Goal: Task Accomplishment & Management: Use online tool/utility

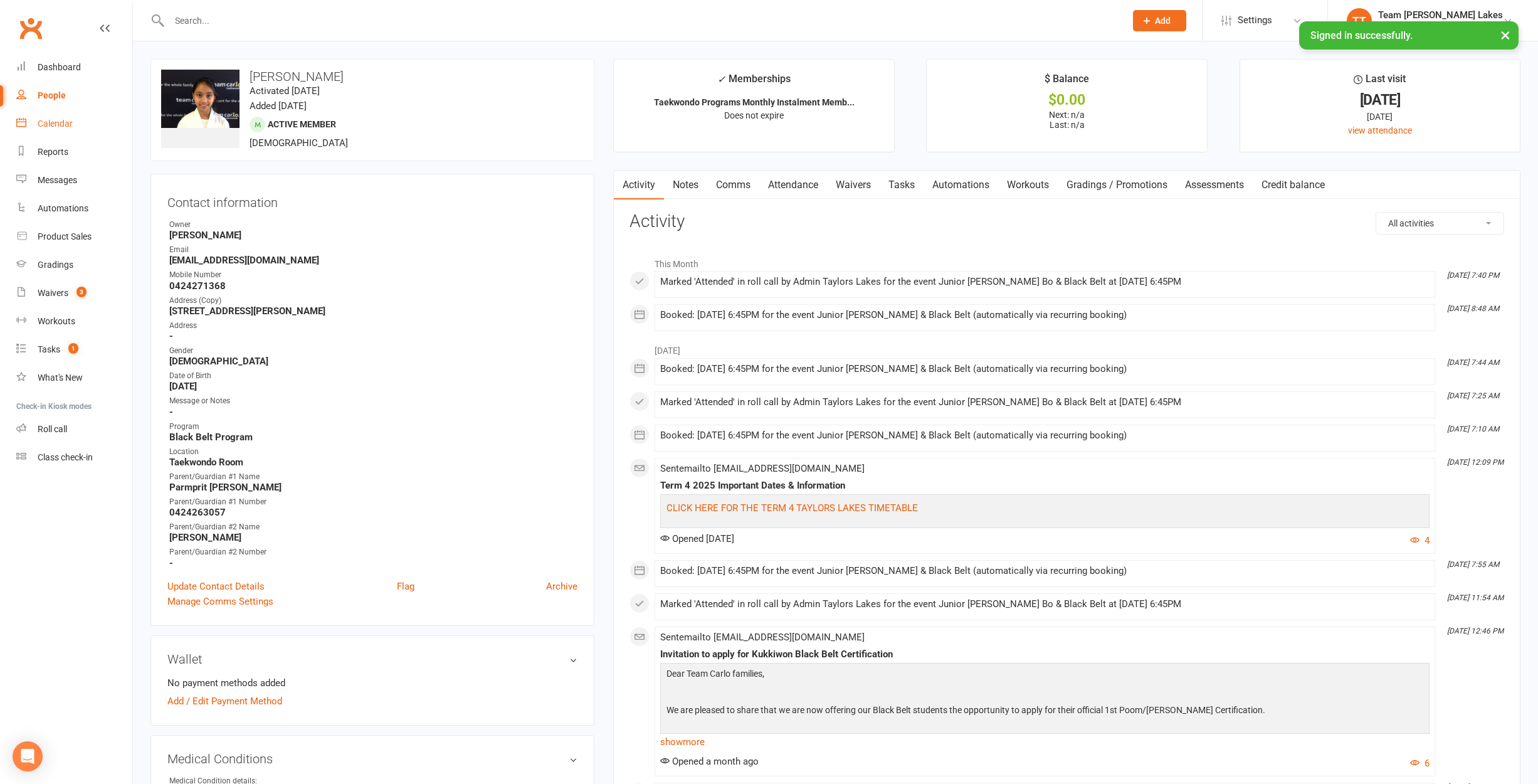
click at [50, 121] on div "Calendar" at bounding box center [55, 123] width 35 height 10
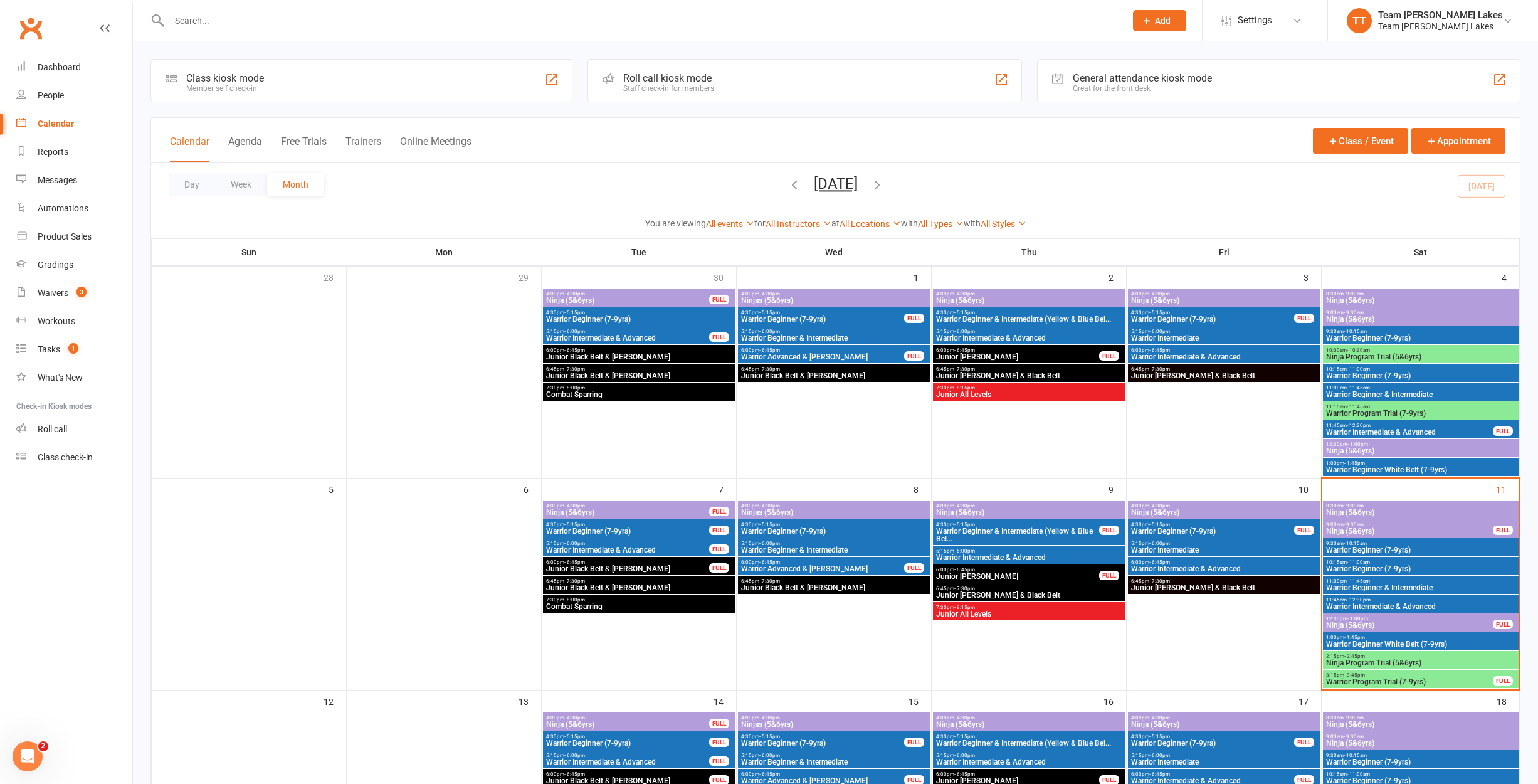
click at [1416, 529] on span "Ninja (5&6yrs)" at bounding box center [1410, 531] width 168 height 8
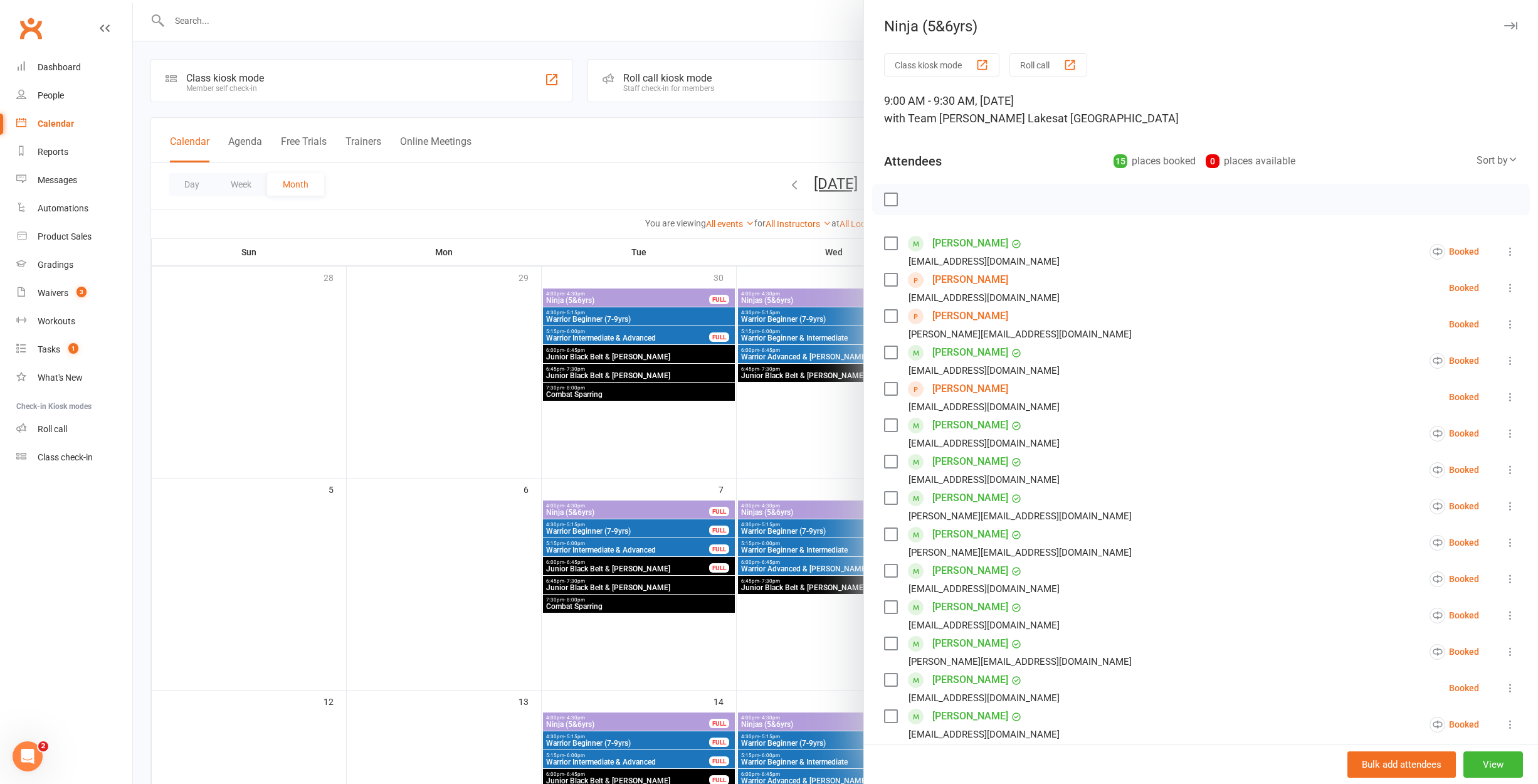
click at [750, 435] on div at bounding box center [836, 392] width 1405 height 784
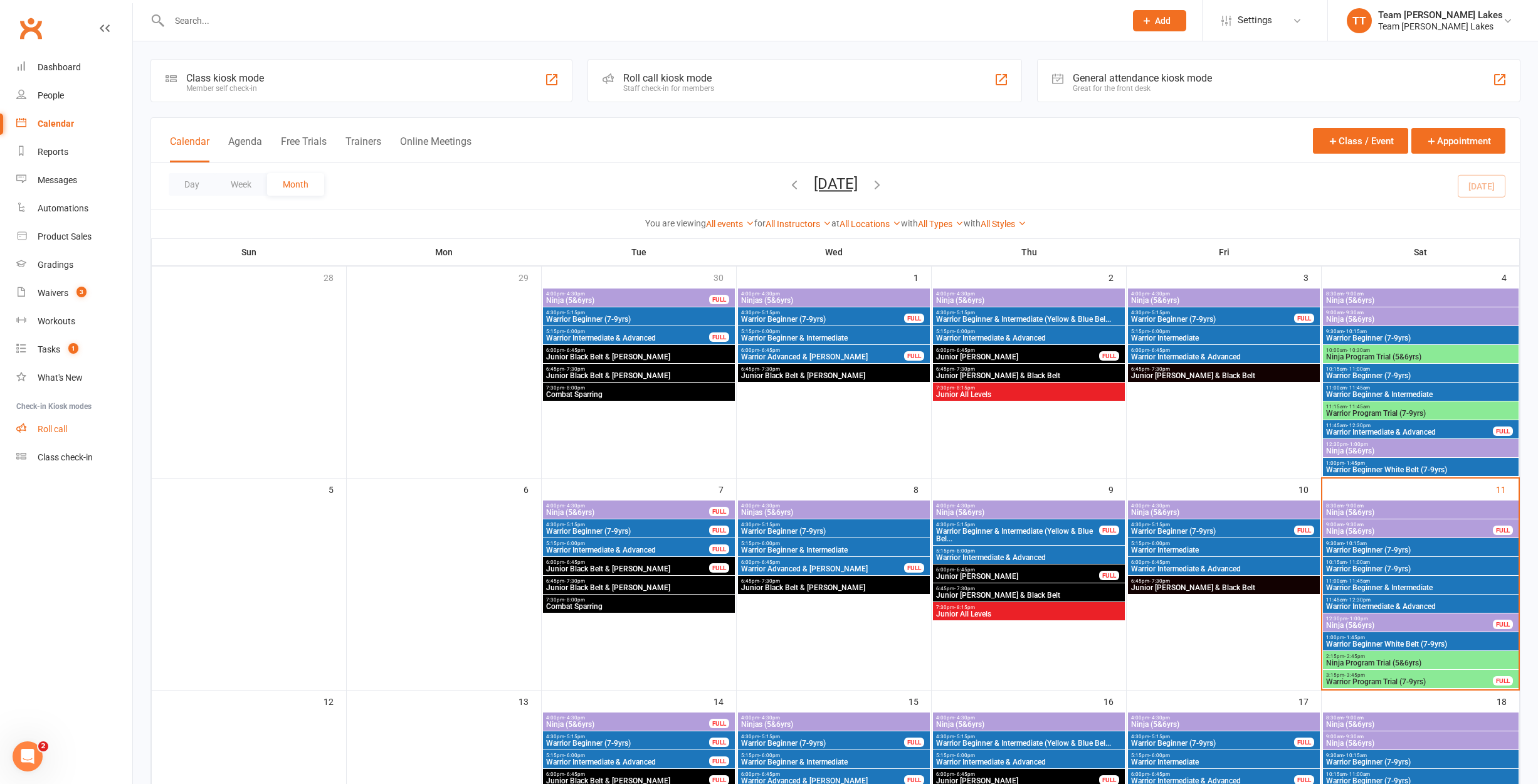
click at [65, 419] on link "Roll call" at bounding box center [74, 429] width 116 height 28
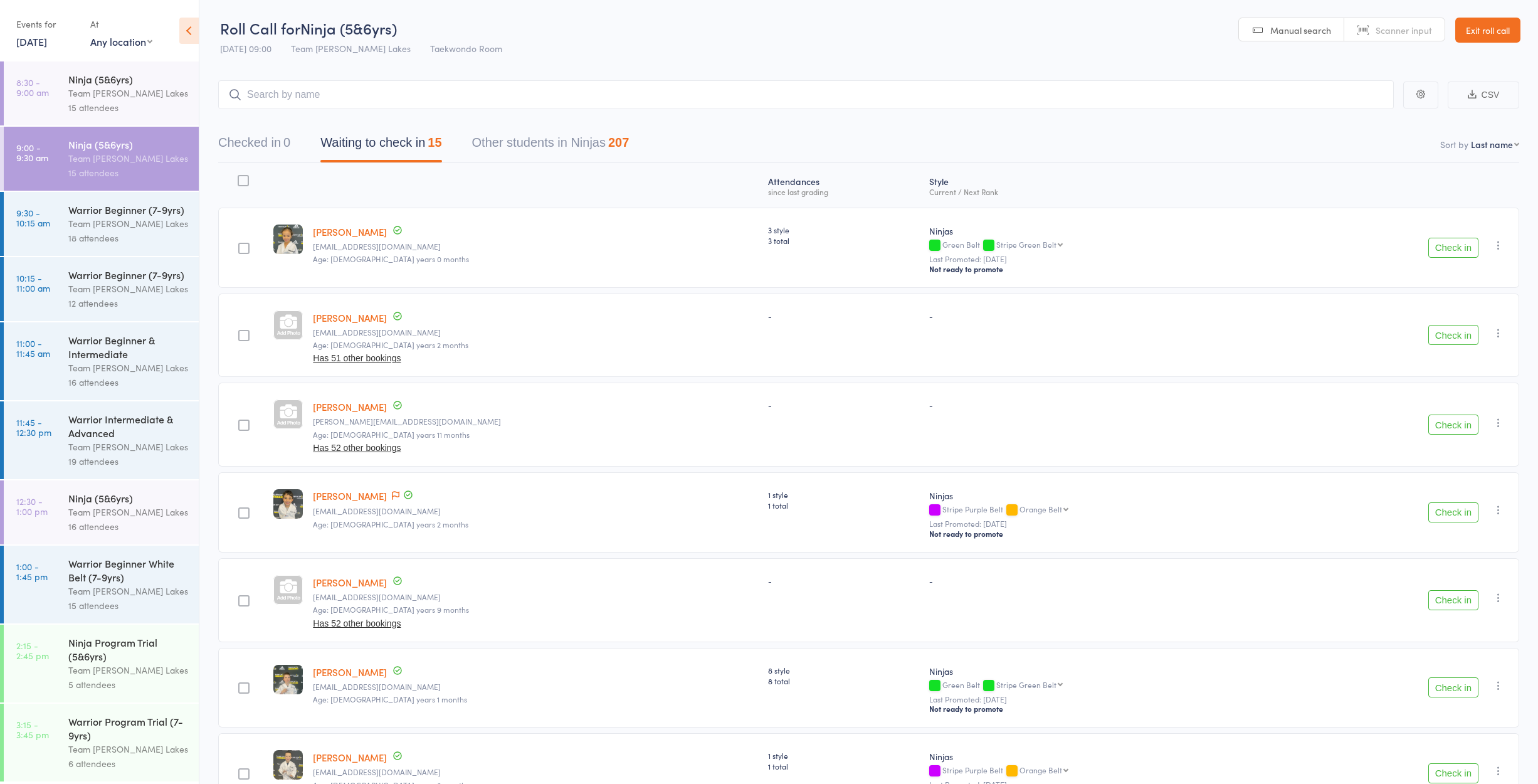
click at [112, 97] on div "Team [PERSON_NAME] Lakes" at bounding box center [128, 93] width 120 height 14
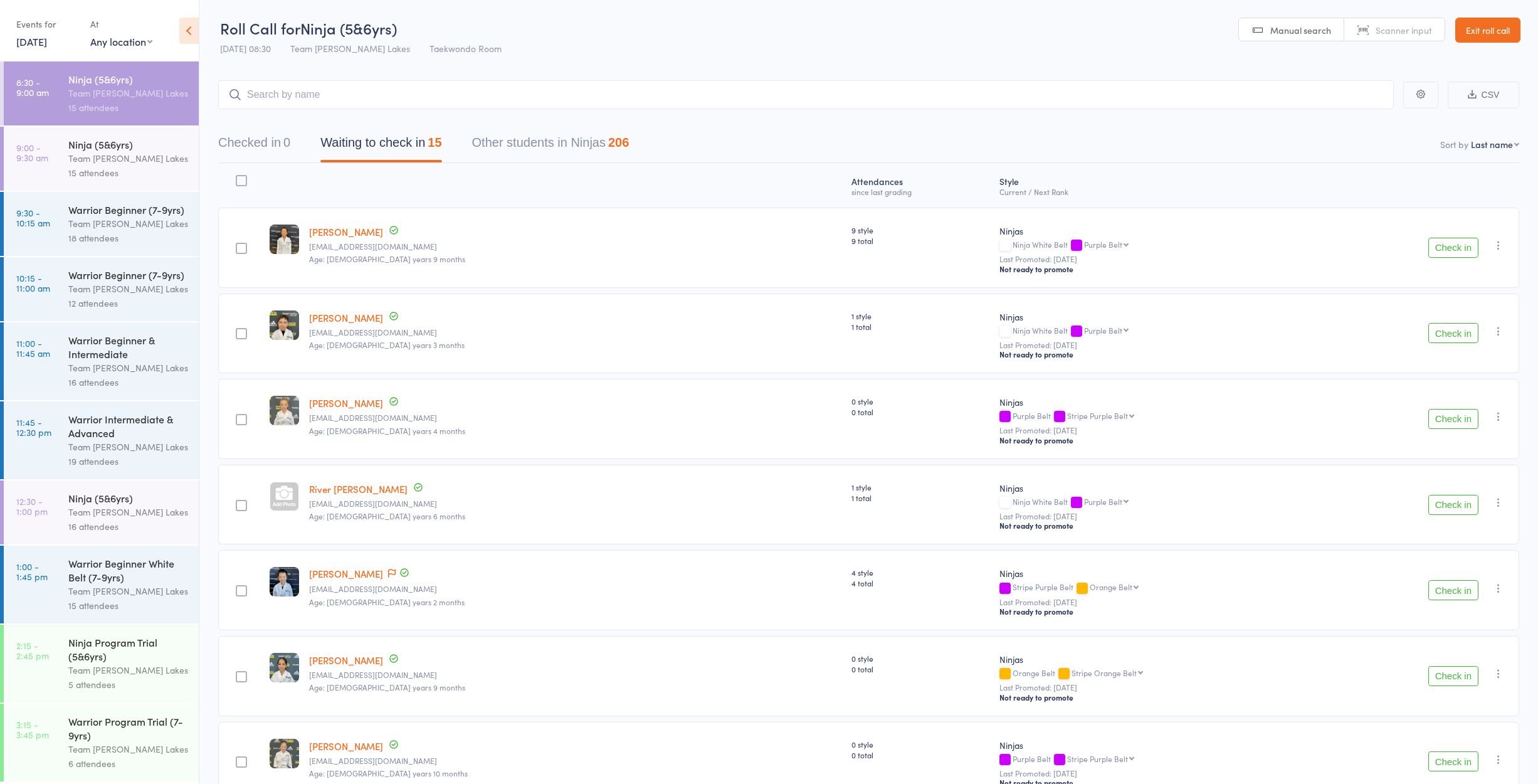
click at [1434, 241] on button "Check in" at bounding box center [1453, 247] width 50 height 20
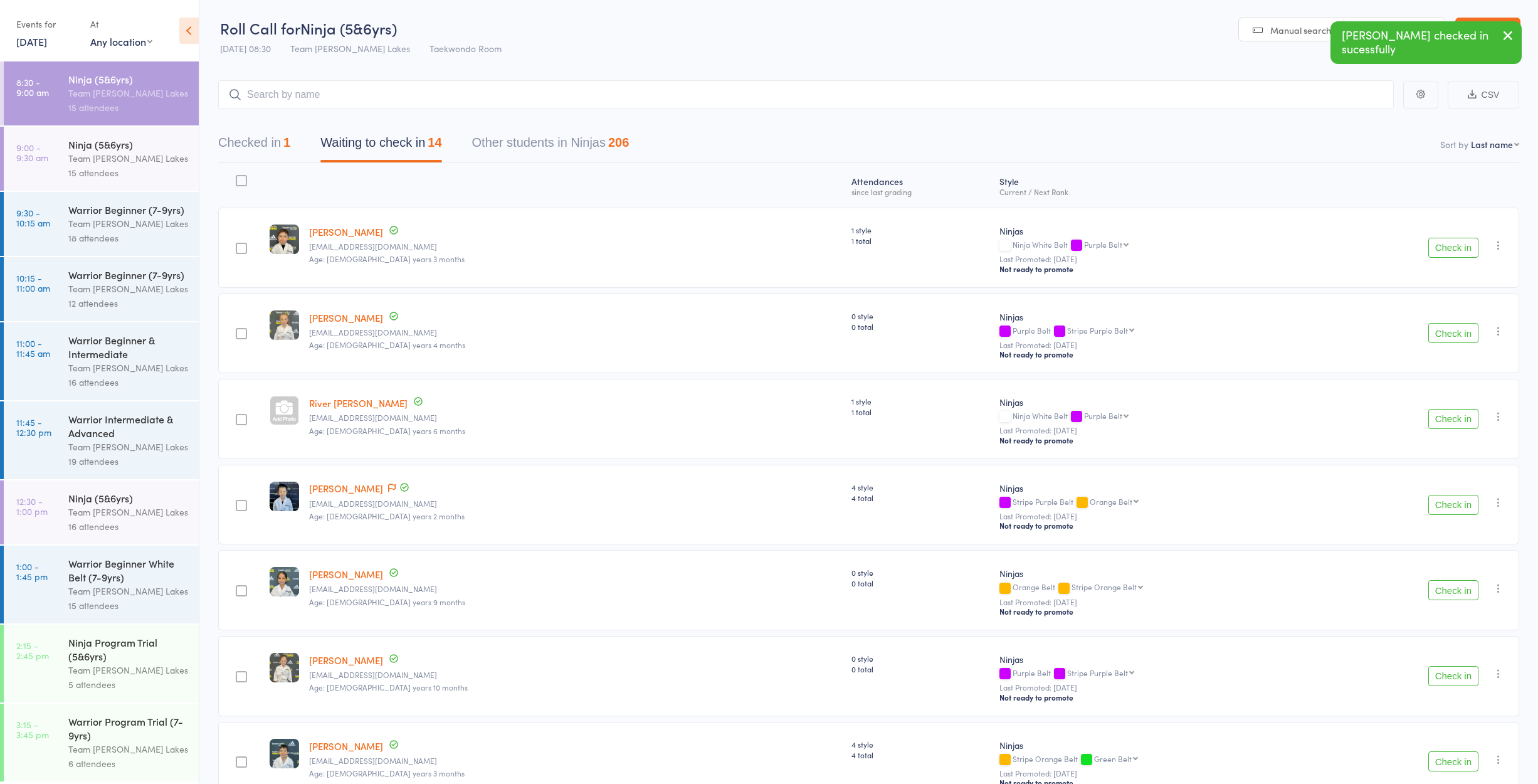
click at [1430, 252] on button "Check in" at bounding box center [1453, 247] width 50 height 20
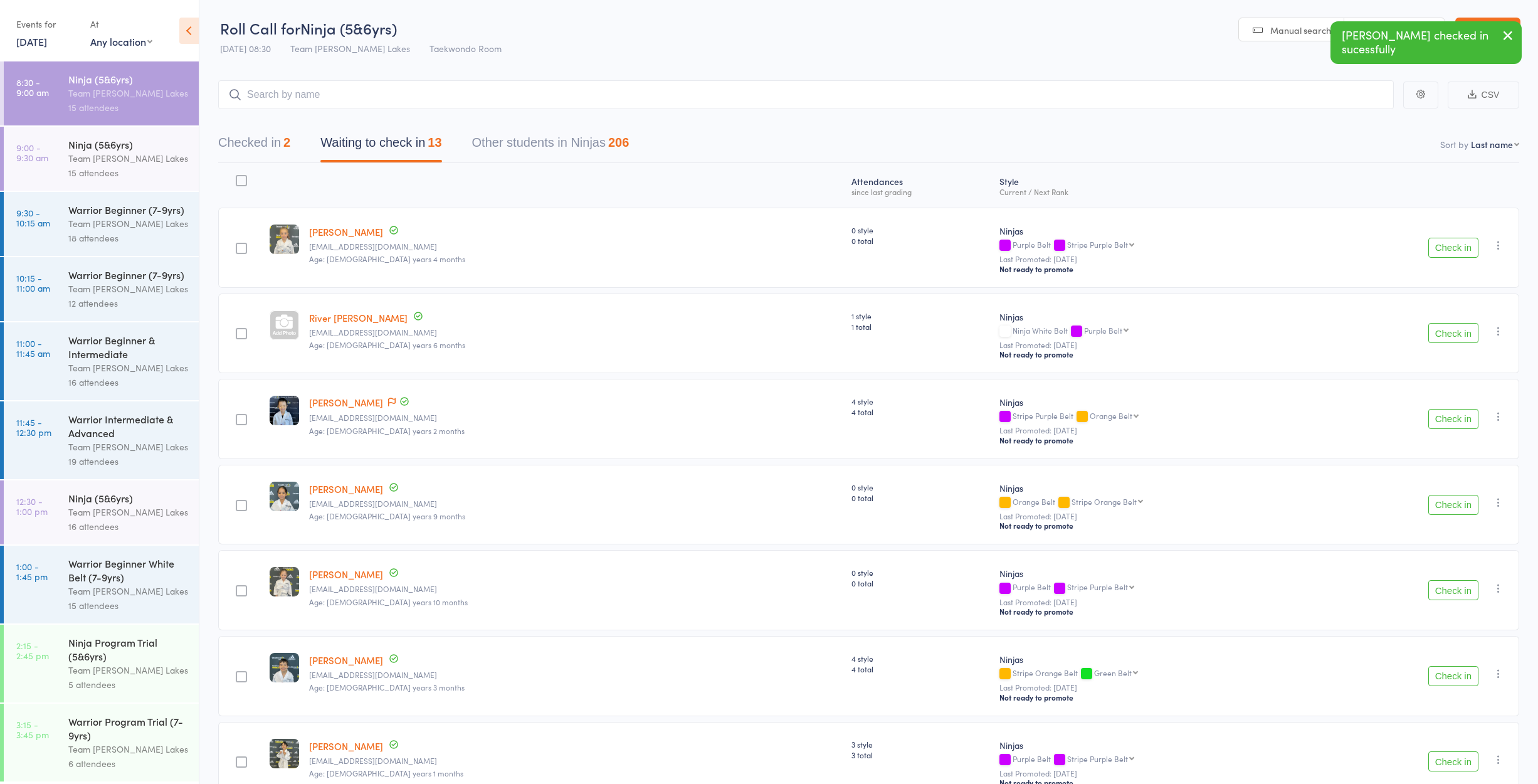
click at [1430, 252] on button "Check in" at bounding box center [1453, 247] width 50 height 20
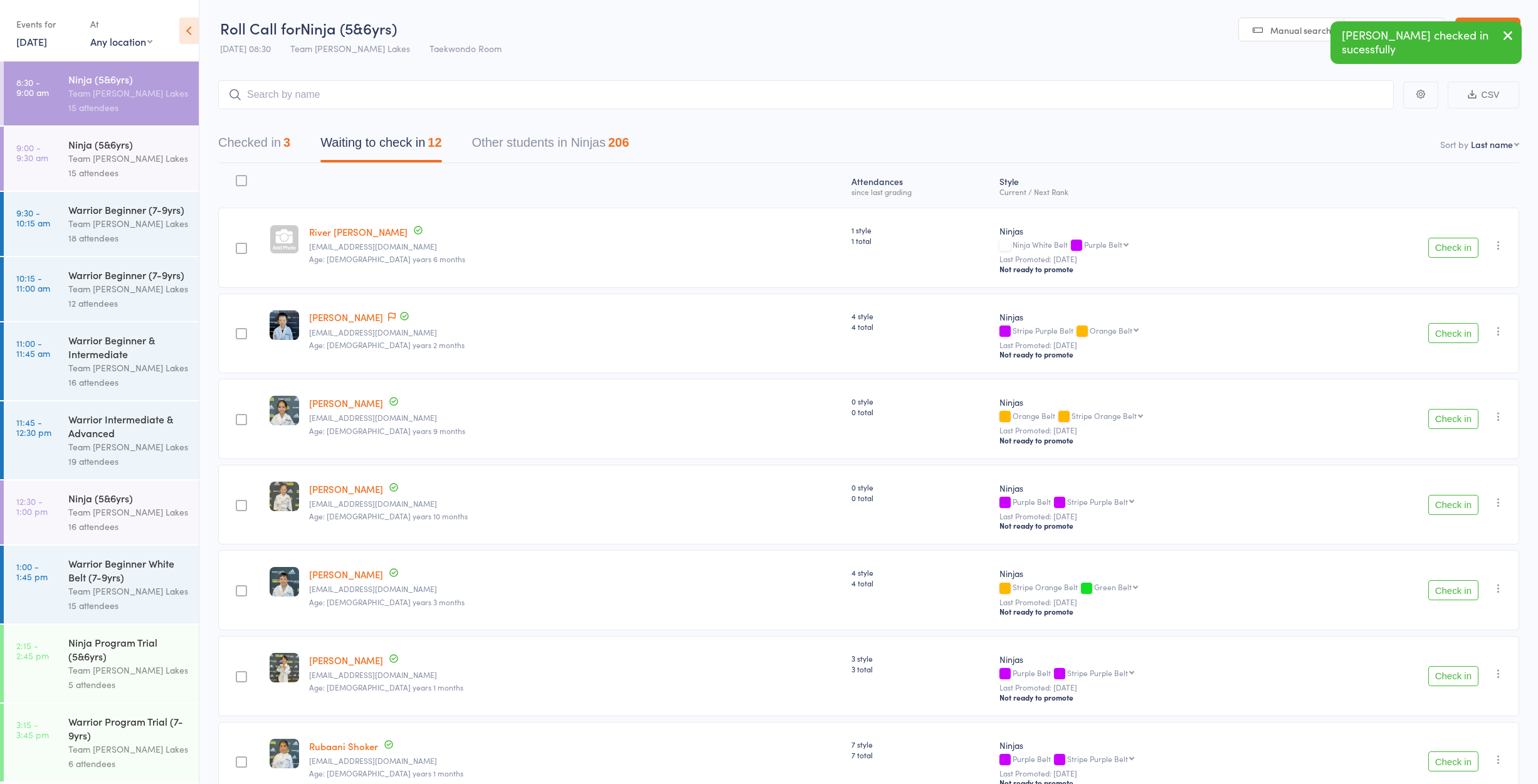
click at [1455, 330] on button "Check in" at bounding box center [1453, 333] width 50 height 20
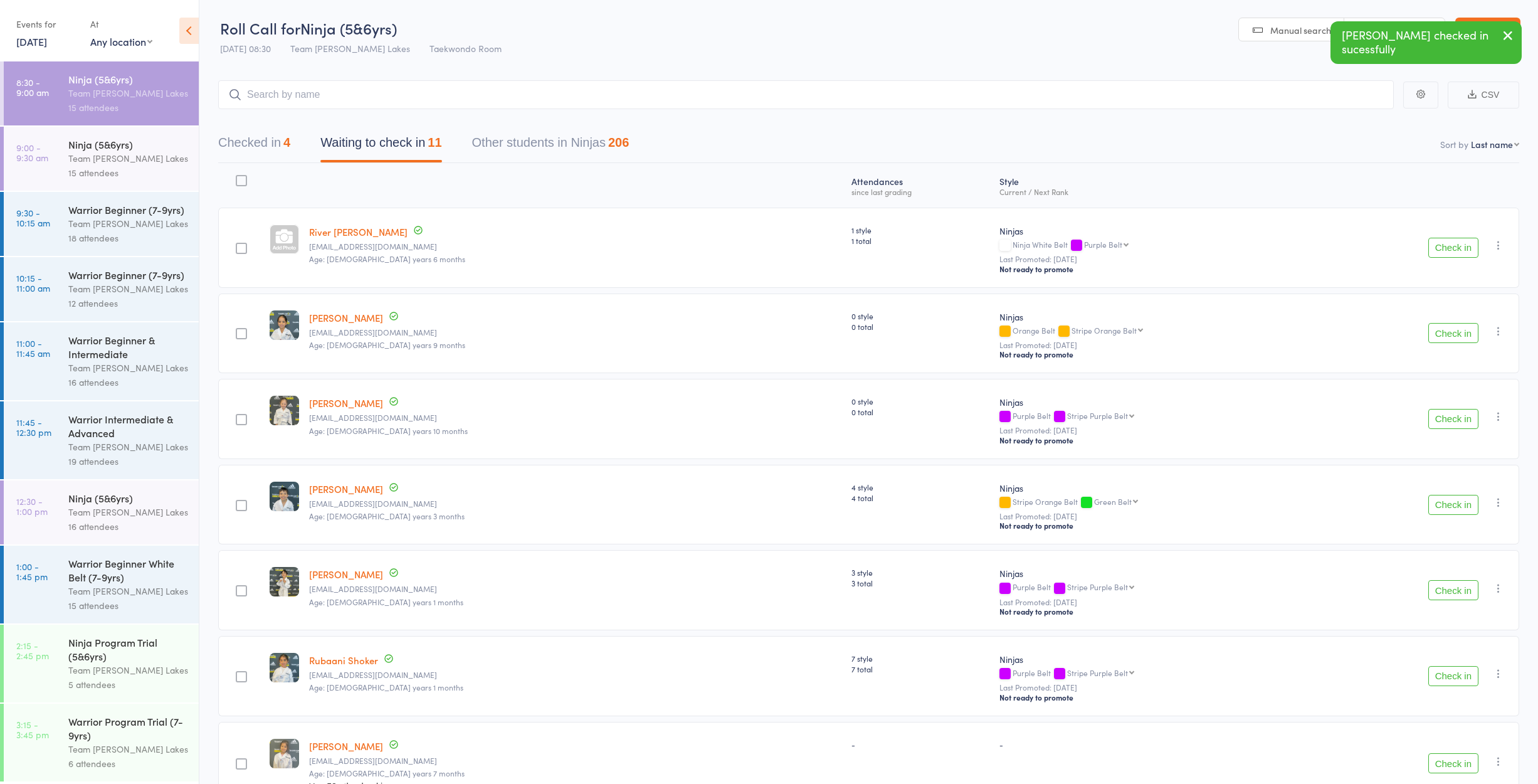
click at [1443, 410] on button "Check in" at bounding box center [1453, 419] width 50 height 20
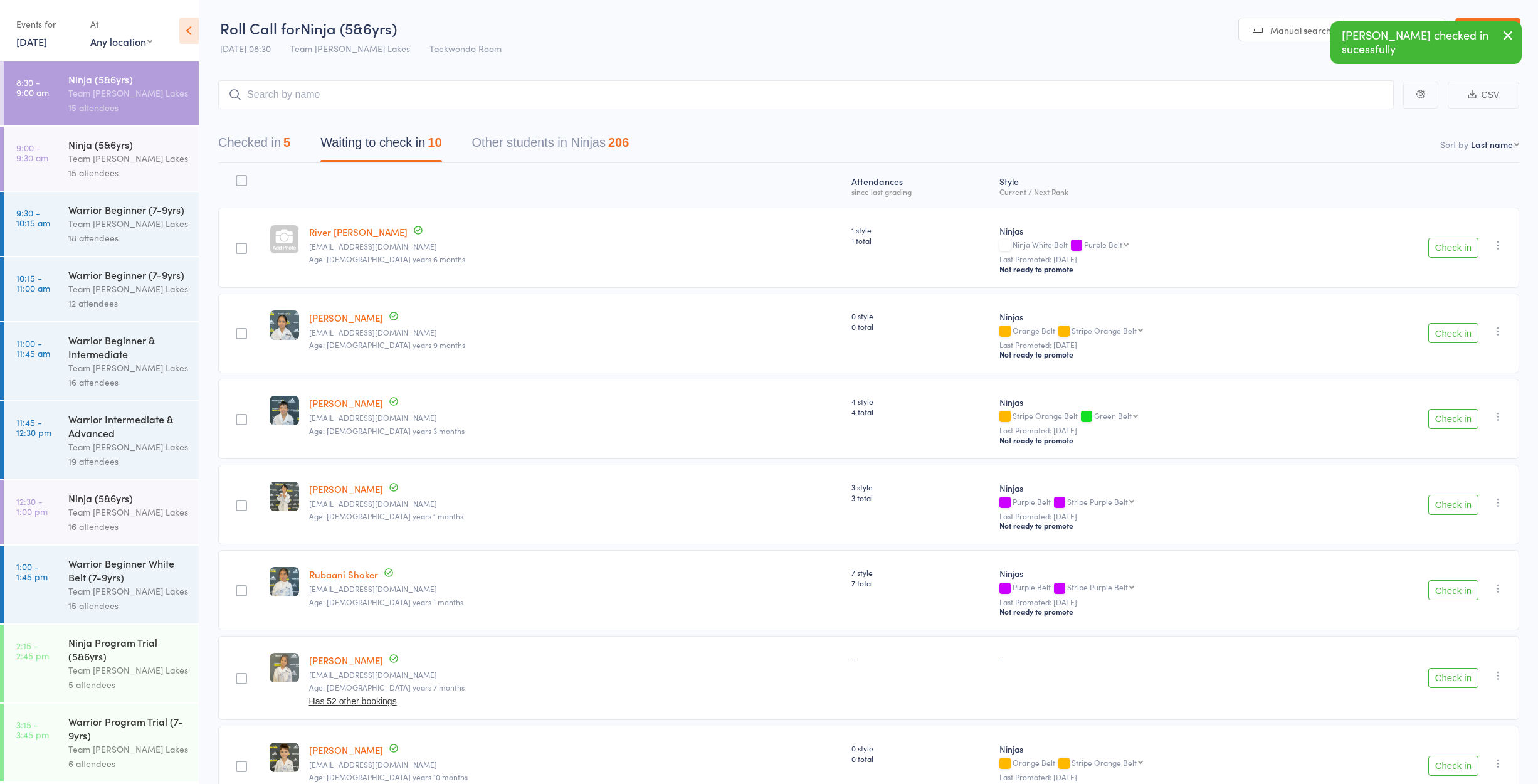
click at [1443, 410] on button "Check in" at bounding box center [1453, 419] width 50 height 20
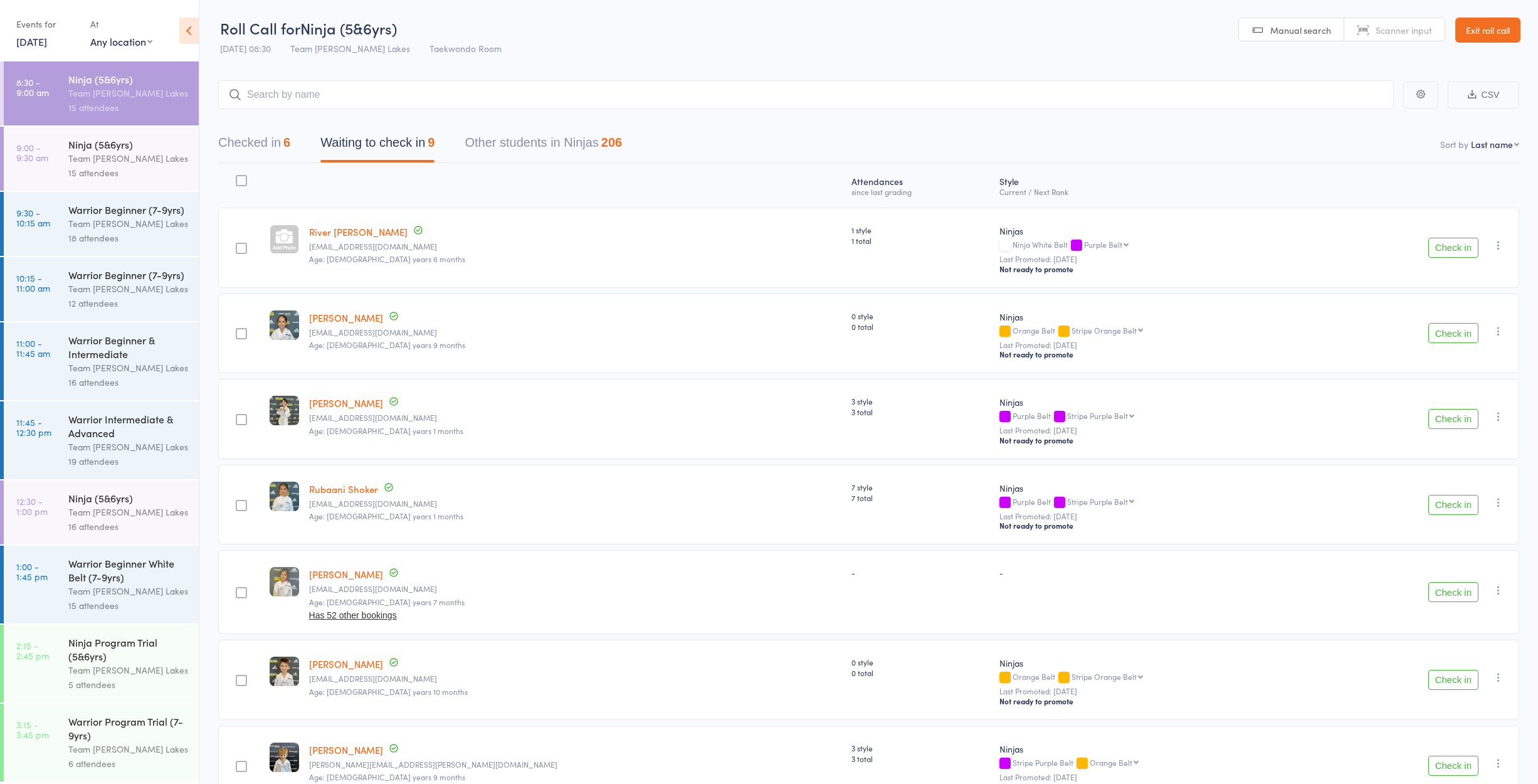
click at [1444, 414] on button "Check in" at bounding box center [1453, 419] width 50 height 20
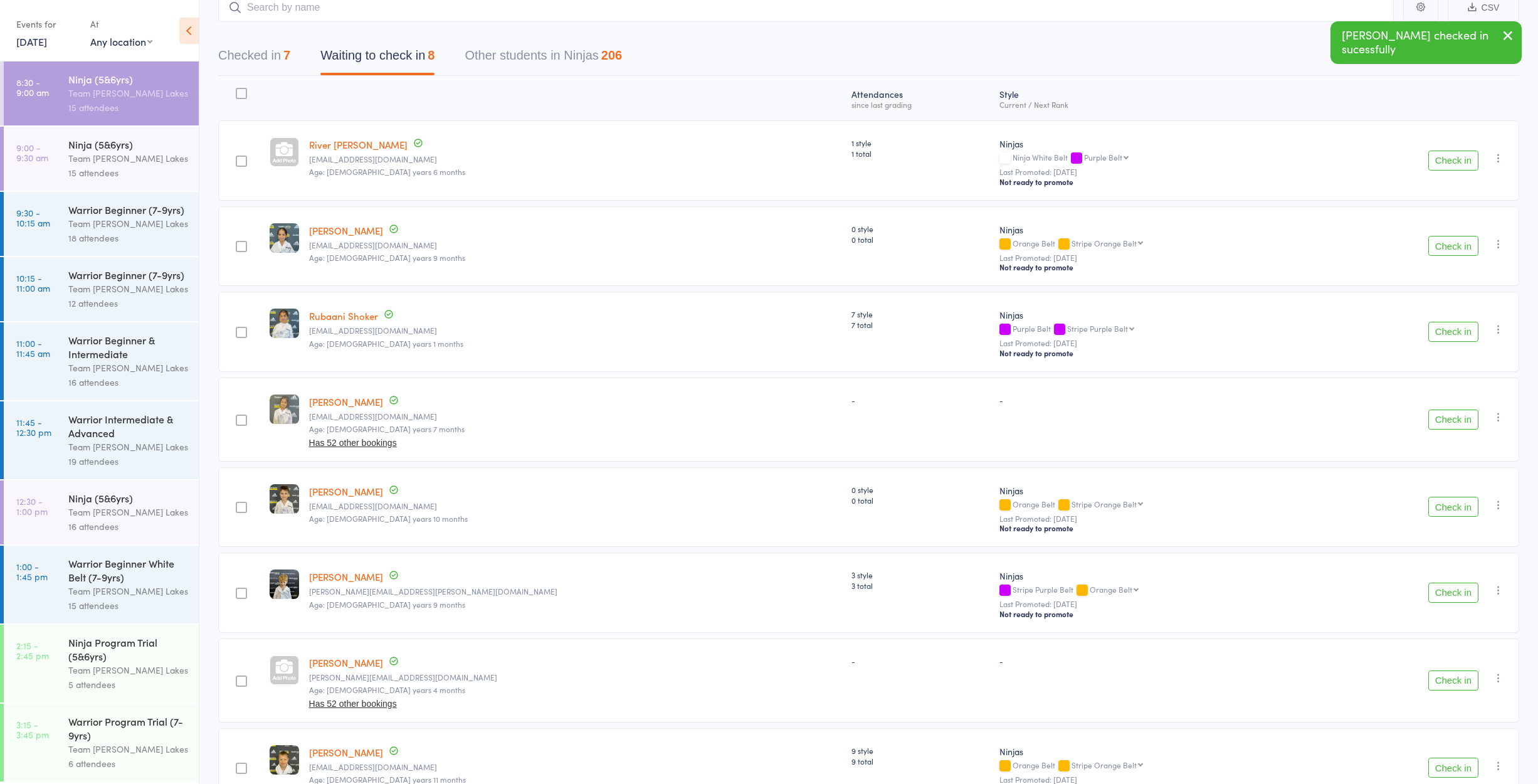
scroll to position [106, 0]
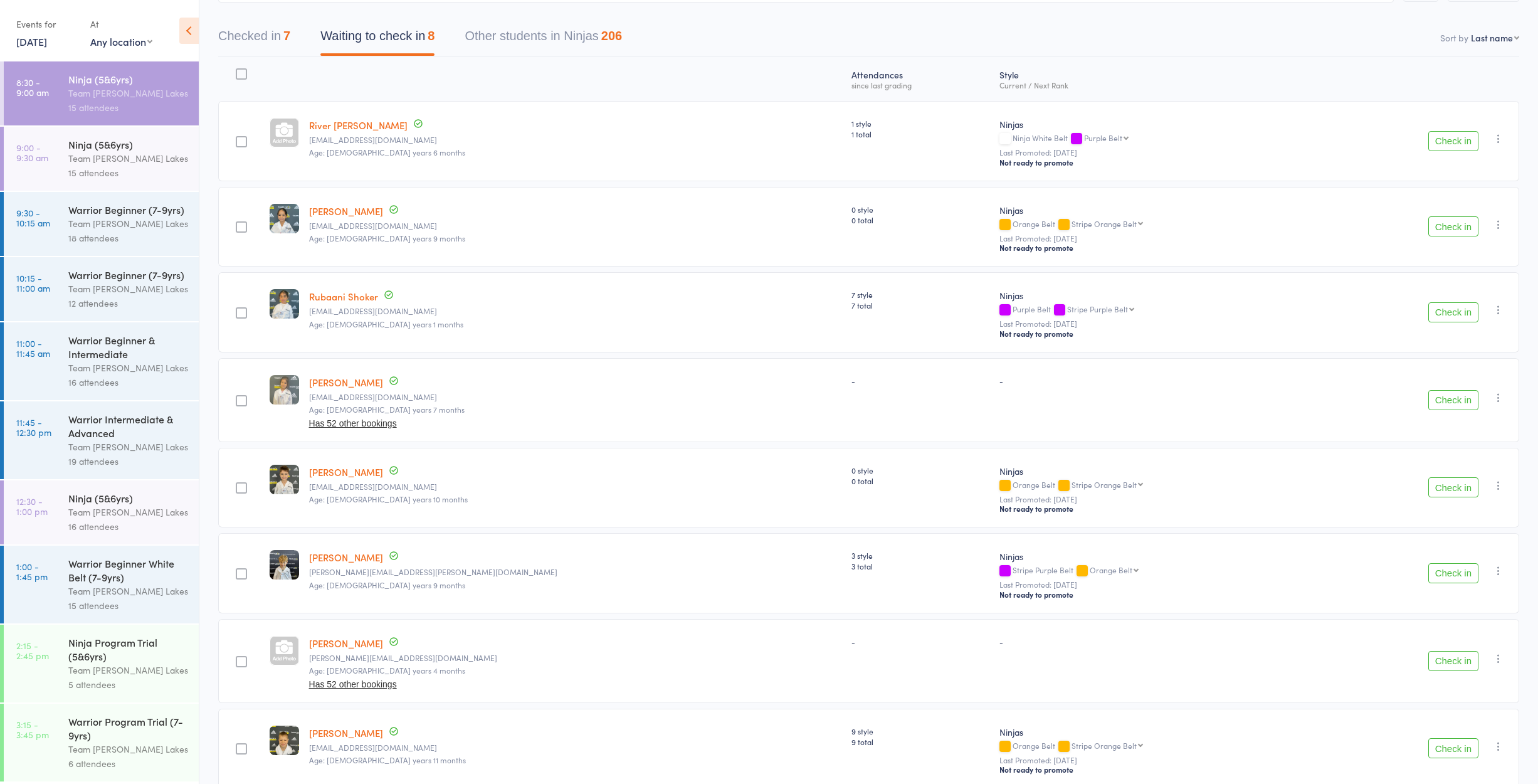
click at [1447, 488] on button "Check in" at bounding box center [1453, 487] width 50 height 20
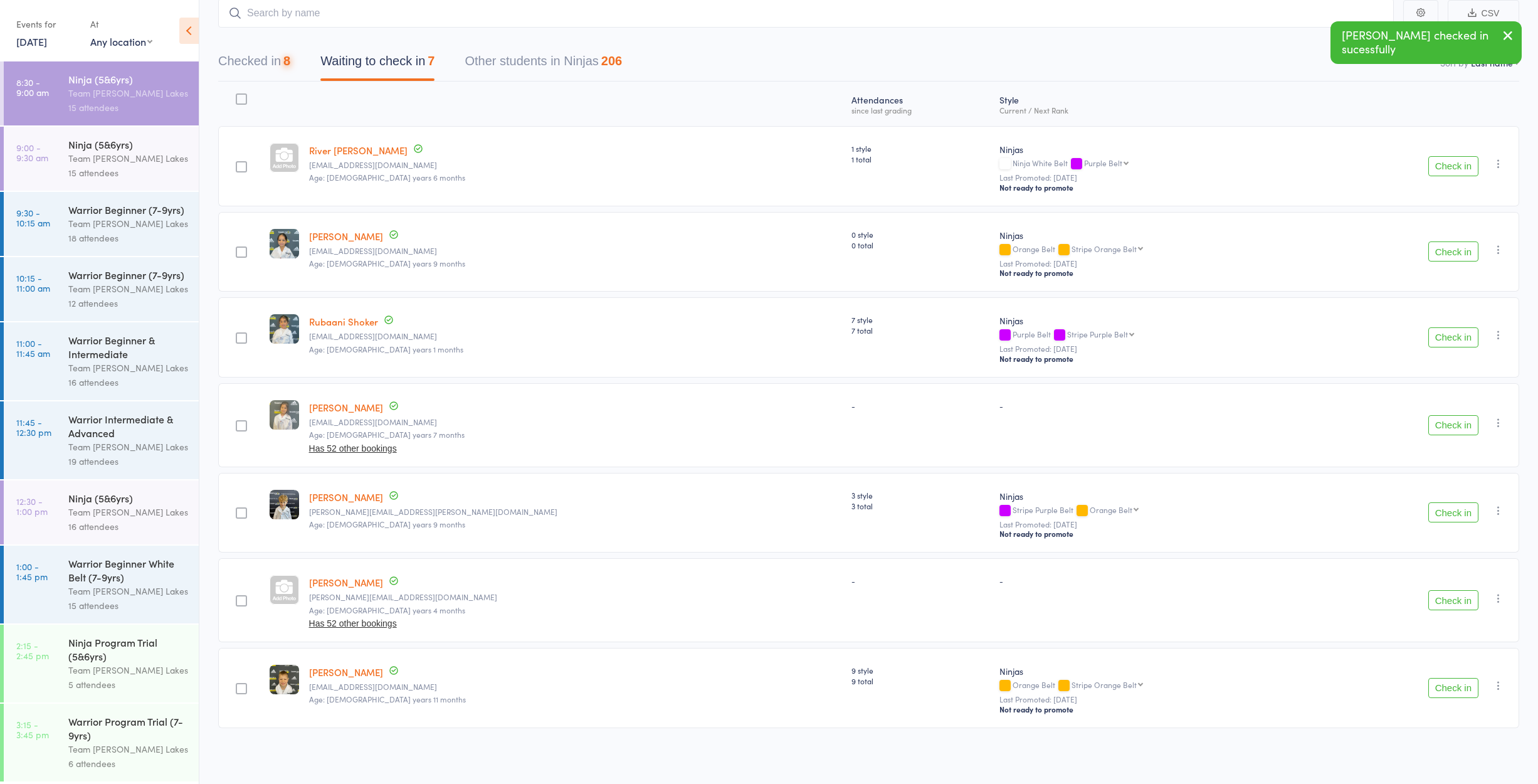
scroll to position [83, 0]
click at [1443, 507] on button "Check in" at bounding box center [1453, 512] width 50 height 20
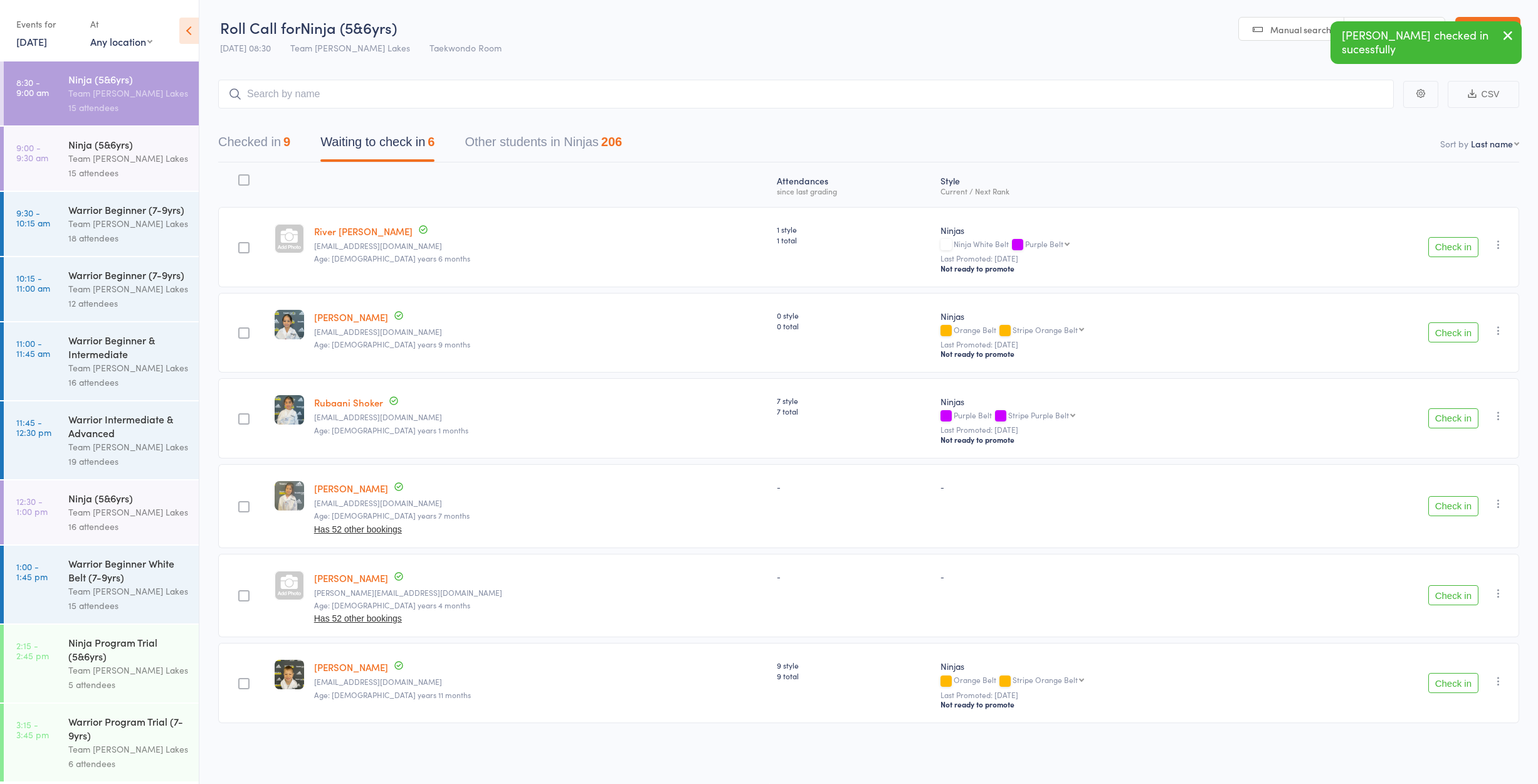
click at [1452, 672] on button "Check in" at bounding box center [1453, 682] width 50 height 20
click at [119, 149] on div "Ninja (5&6yrs)" at bounding box center [128, 144] width 120 height 14
